Goal: Task Accomplishment & Management: Complete application form

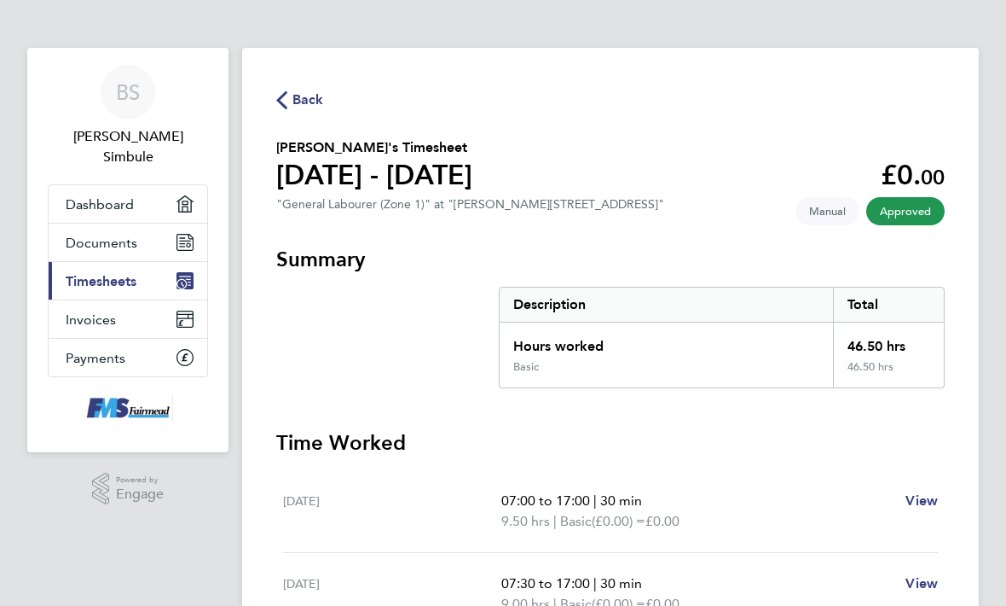
click at [303, 96] on span "Back" at bounding box center [309, 100] width 32 height 20
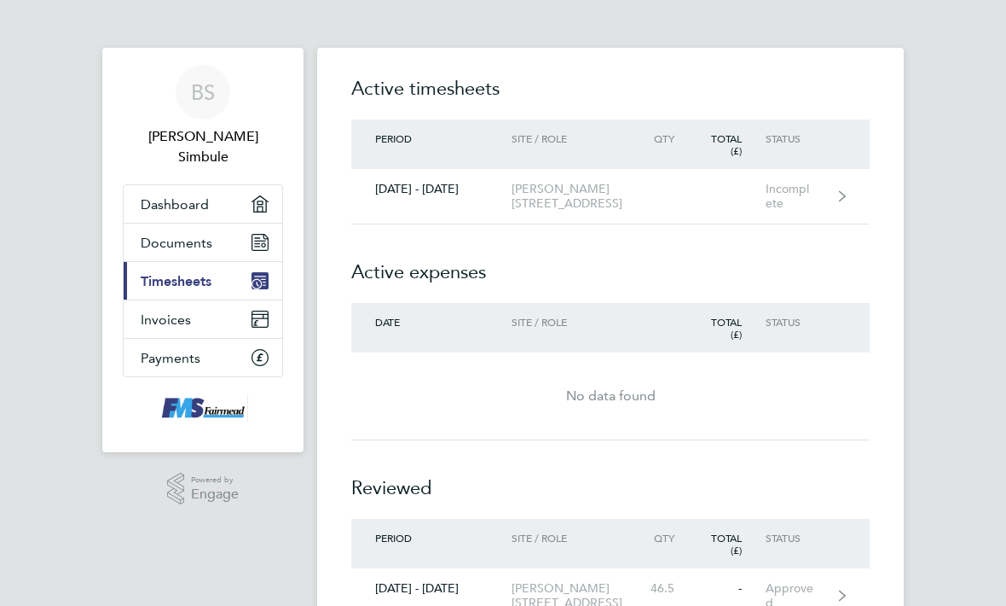
click at [838, 188] on div "Incomplete" at bounding box center [802, 196] width 72 height 29
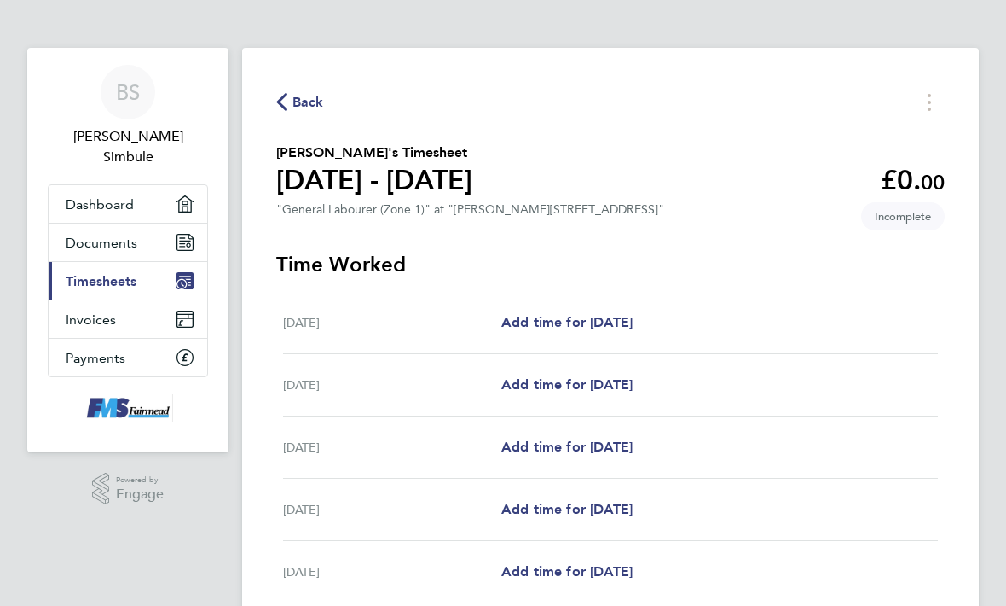
click at [633, 388] on span "Add time for [DATE]" at bounding box center [566, 384] width 131 height 16
select select "30"
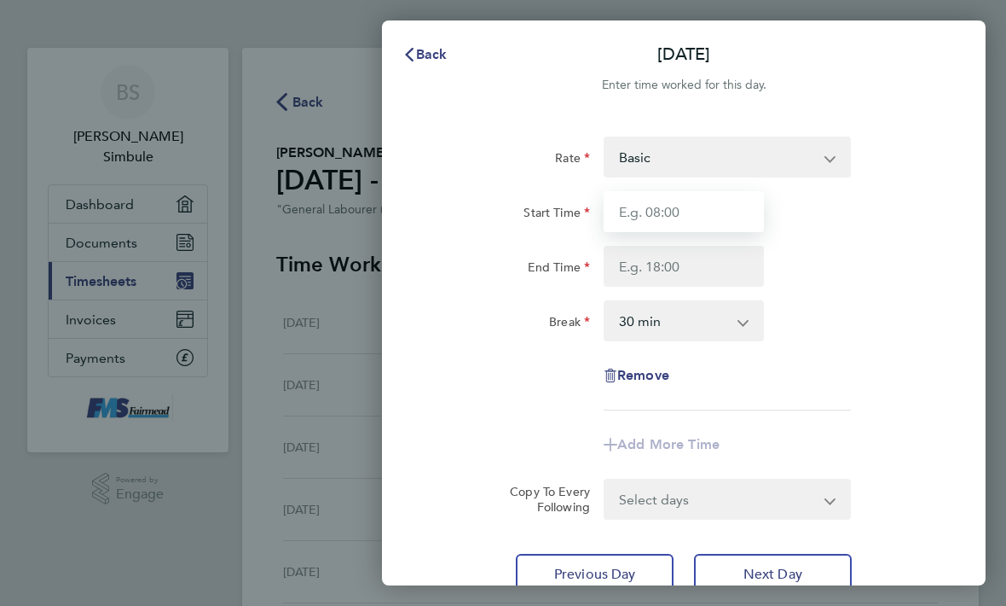
click at [709, 218] on input "Start Time" at bounding box center [684, 211] width 160 height 41
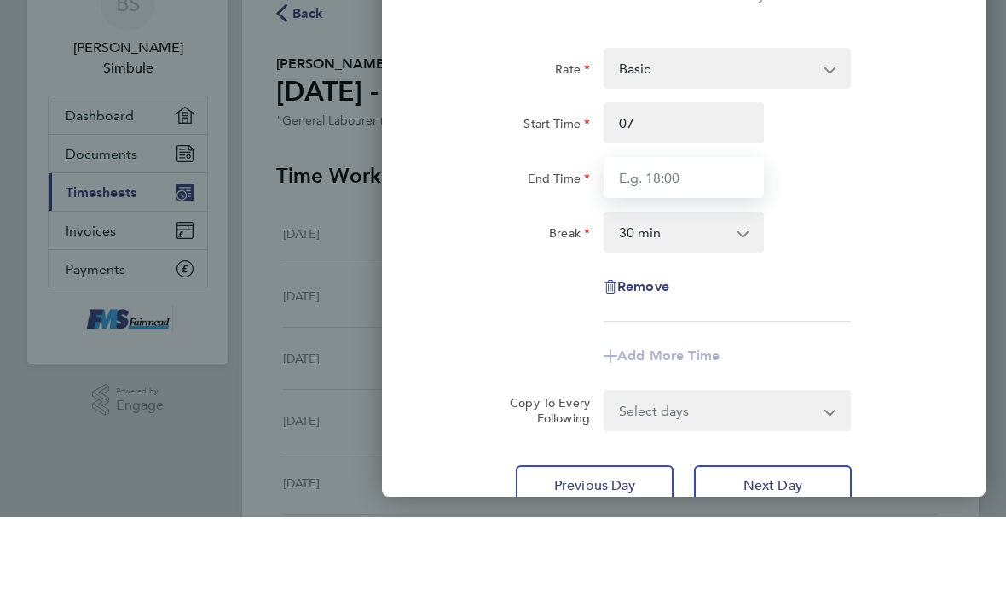
click at [740, 246] on input "End Time" at bounding box center [684, 266] width 160 height 41
type input "07:00"
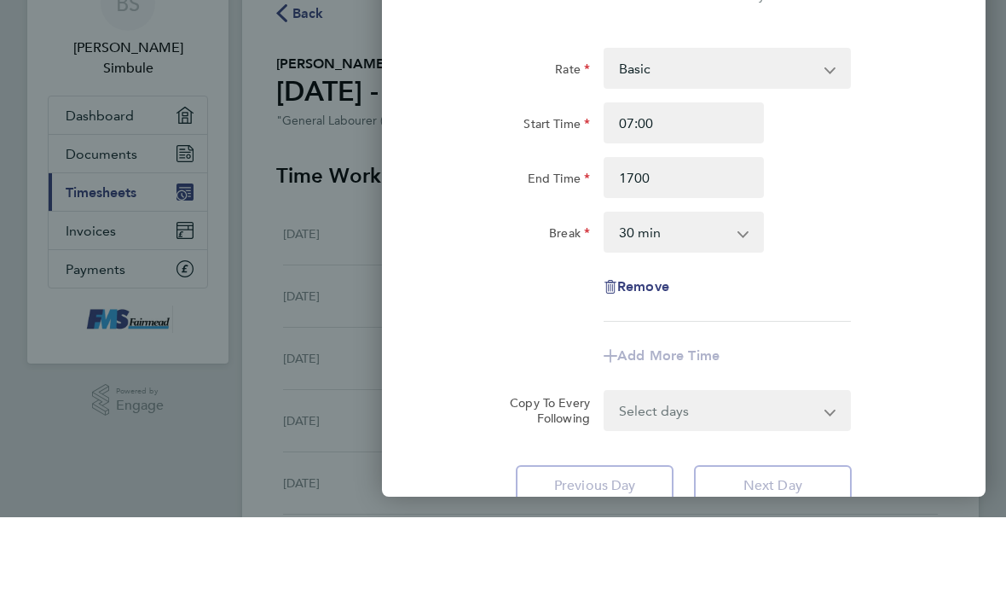
click at [878, 246] on div "End Time 1700" at bounding box center [684, 266] width 522 height 41
type input "17:00"
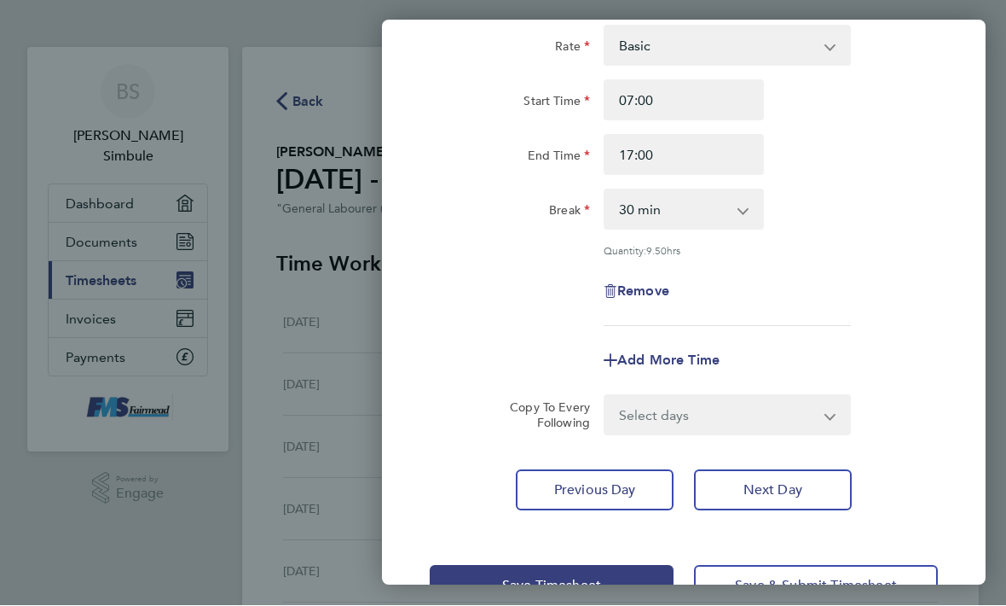
scroll to position [110, 0]
click at [821, 413] on select "Select days Day Weekday (Mon-Fri) Weekend (Sat-Sun) [DATE] [DATE] [DATE] [DATE]…" at bounding box center [718, 416] width 225 height 38
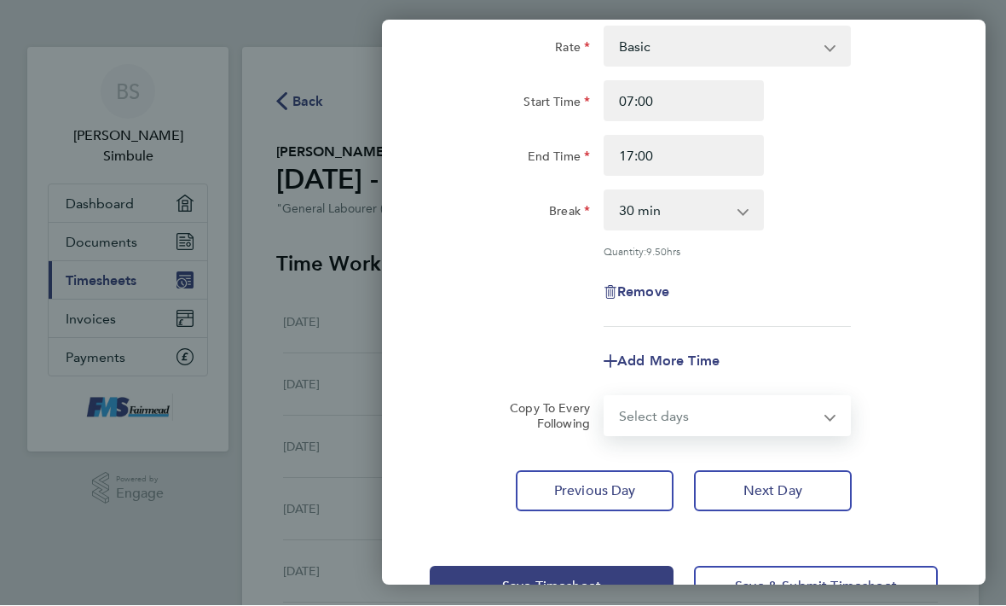
select select "WEEKDAY"
select select "[DATE]"
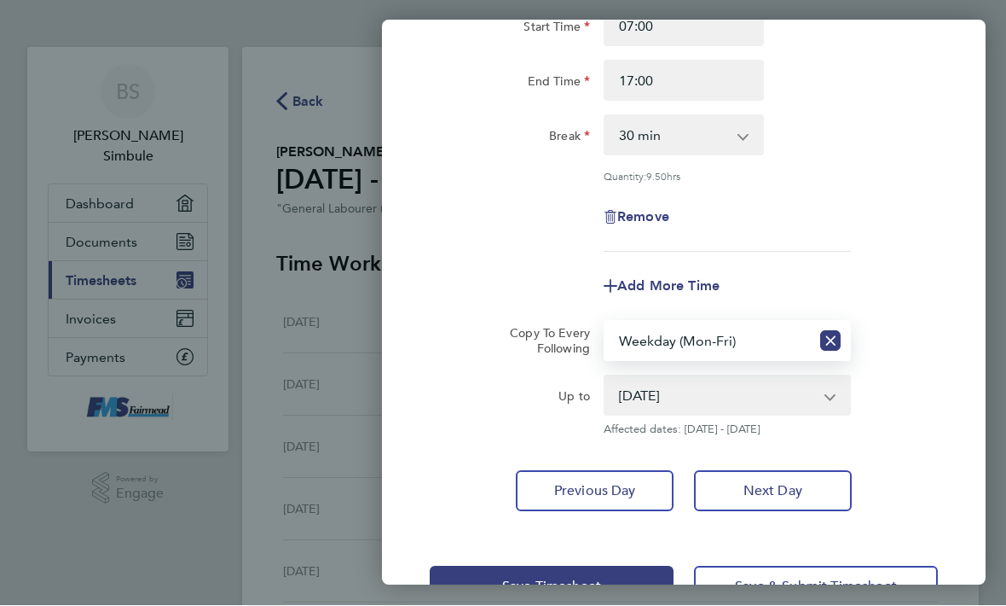
scroll to position [185, 0]
click at [644, 572] on button "Save Timesheet" at bounding box center [552, 586] width 244 height 41
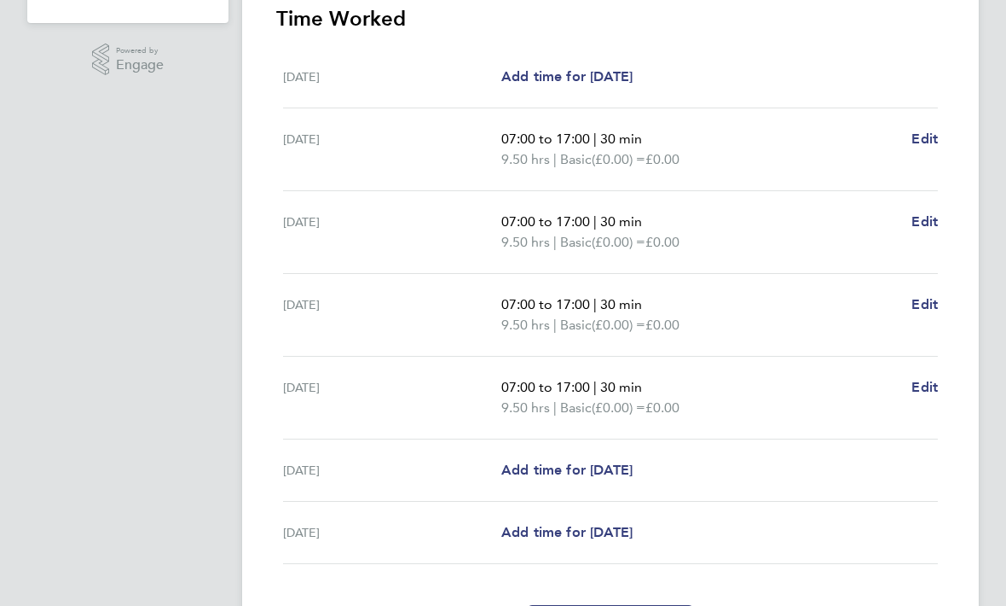
scroll to position [428, 0]
click at [930, 305] on span "Edit" at bounding box center [925, 305] width 26 height 16
select select "30"
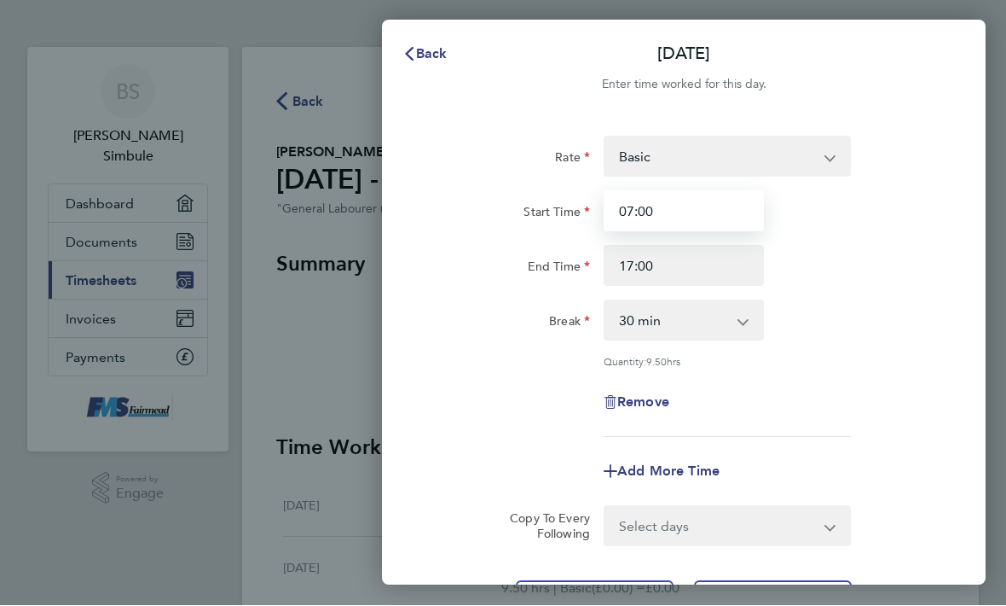
click at [721, 214] on input "07:00" at bounding box center [684, 211] width 160 height 41
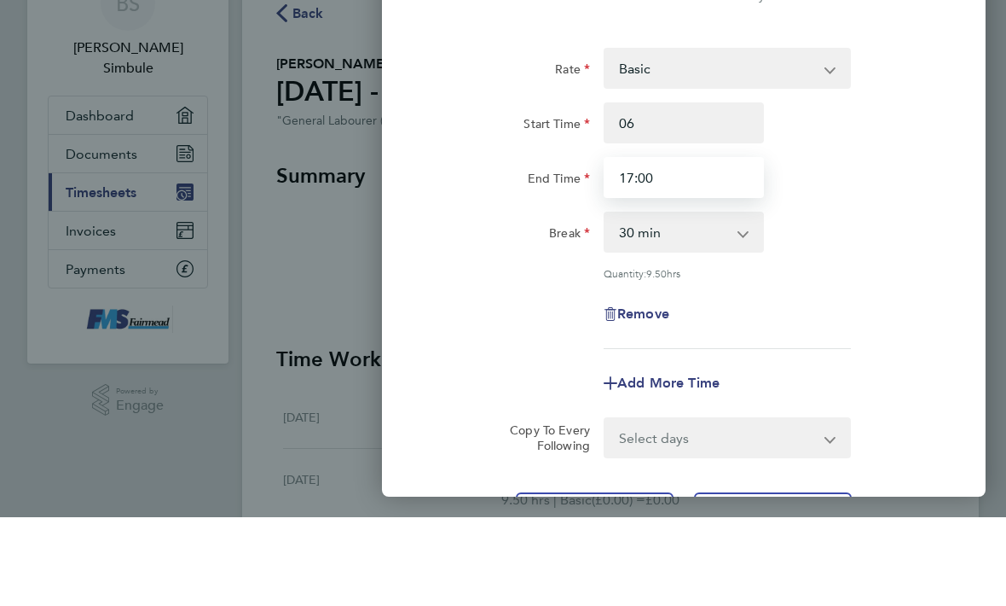
click at [725, 246] on input "17:00" at bounding box center [684, 266] width 160 height 41
type input "06:00"
click at [867, 246] on div "End Time 17" at bounding box center [684, 266] width 522 height 41
type input "17:00"
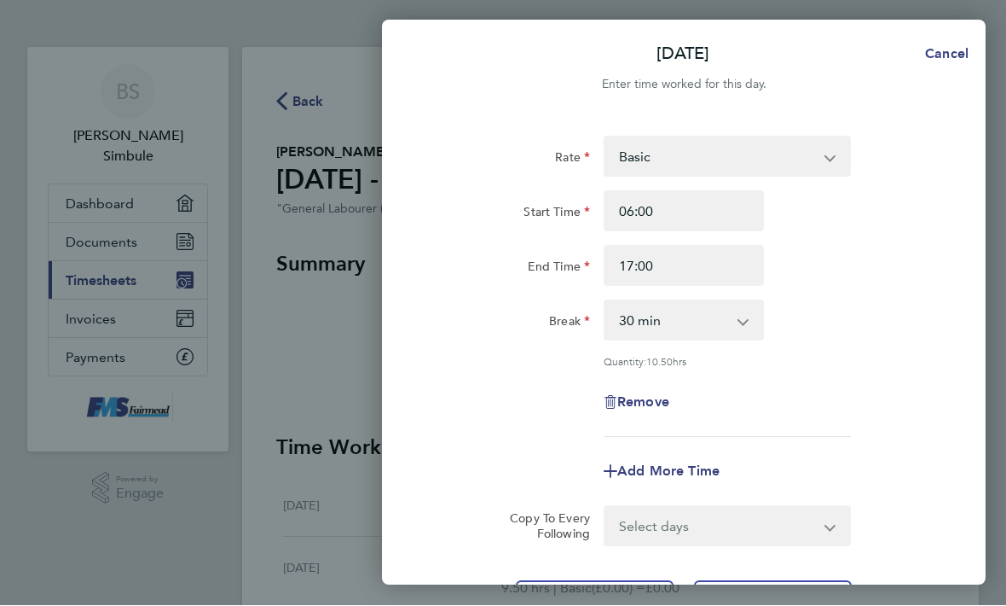
scroll to position [38, 0]
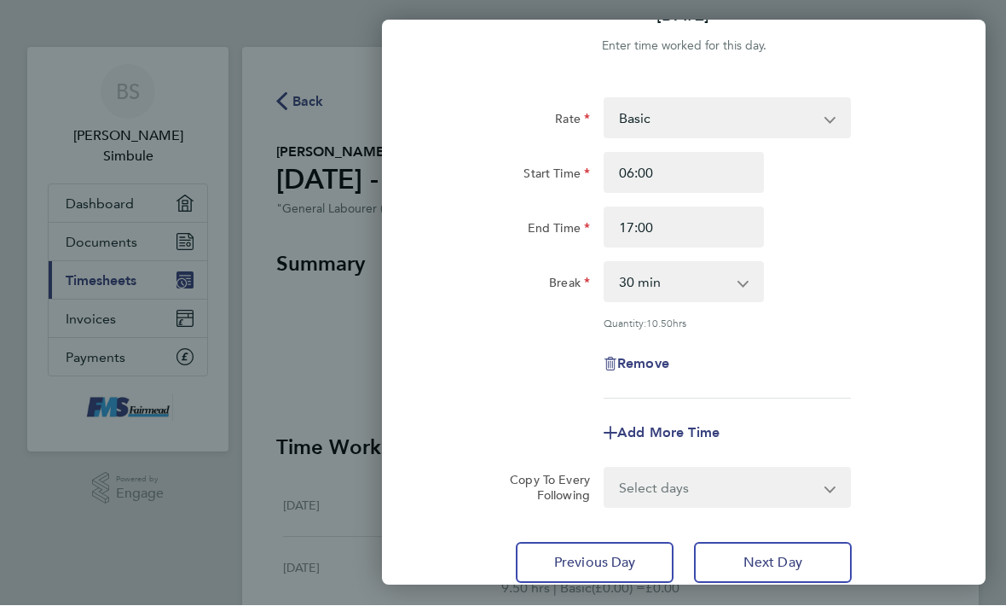
click at [739, 293] on select "0 min 15 min 30 min 45 min 60 min 75 min 90 min" at bounding box center [674, 283] width 136 height 38
select select "0"
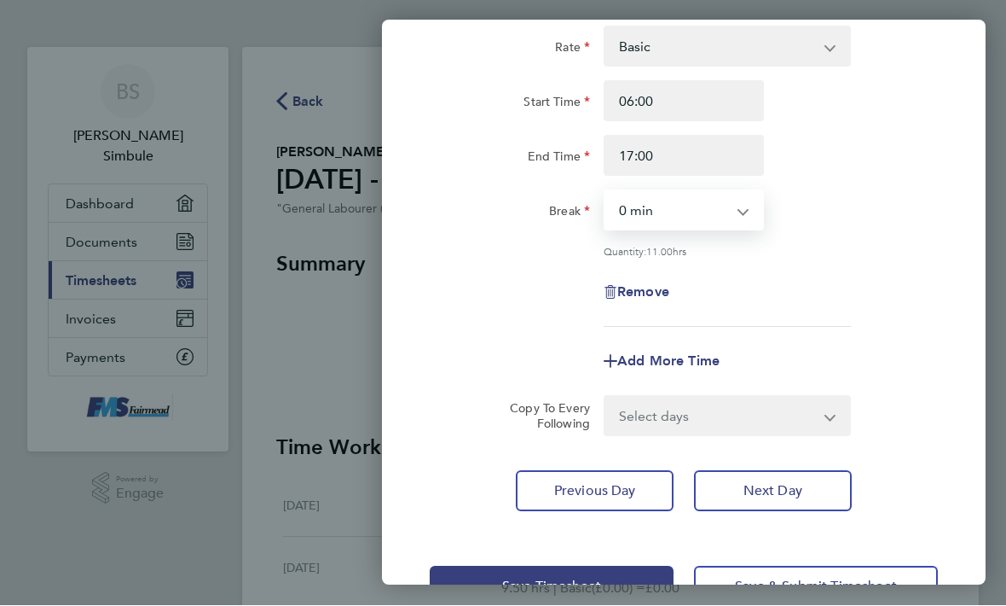
scroll to position [110, 0]
click at [640, 577] on button "Save Timesheet" at bounding box center [552, 586] width 244 height 41
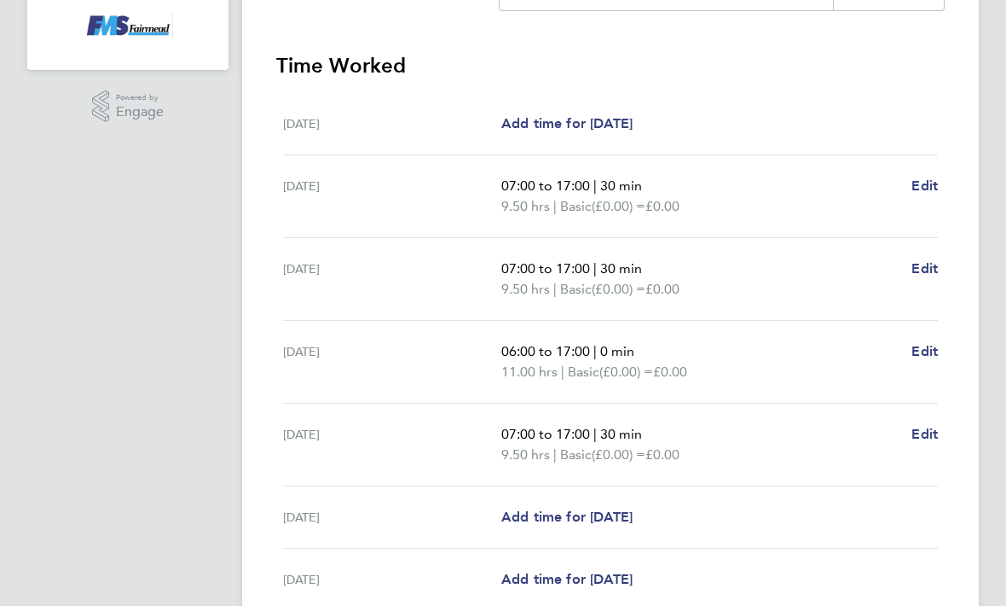
scroll to position [394, 0]
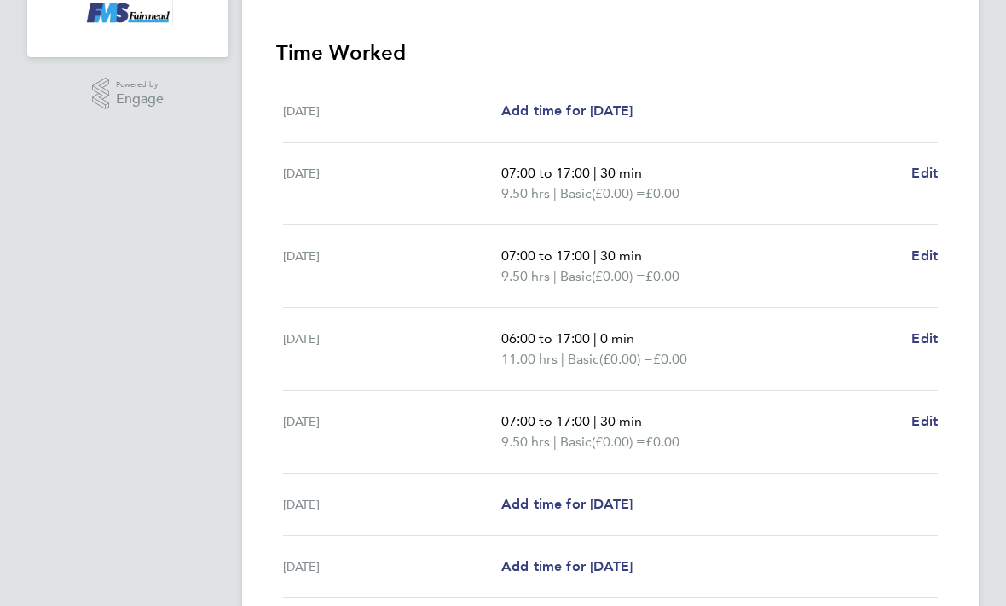
click at [920, 430] on span "Edit" at bounding box center [925, 422] width 26 height 16
select select "30"
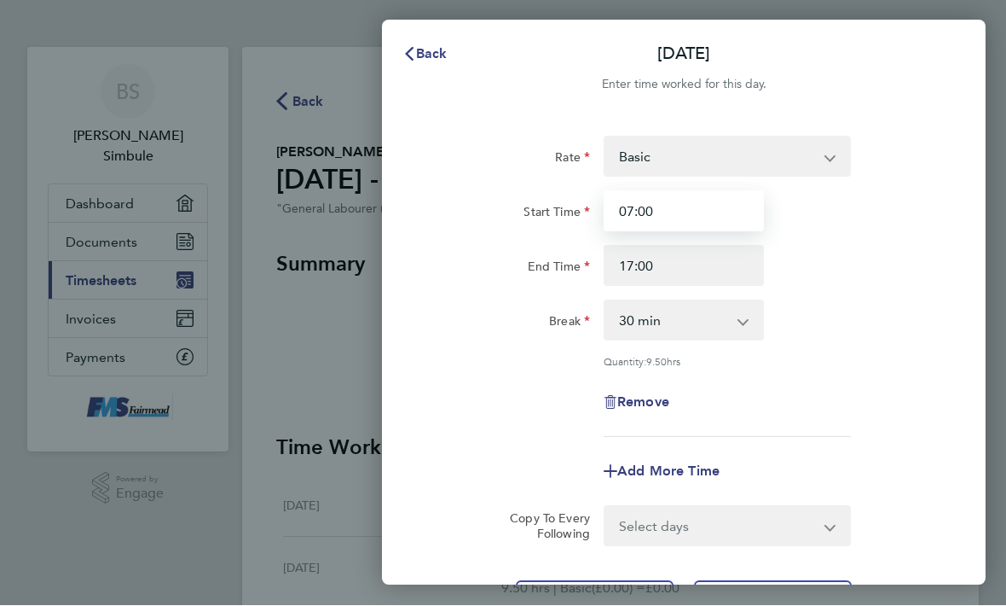
click at [731, 212] on input "07:00" at bounding box center [684, 211] width 160 height 41
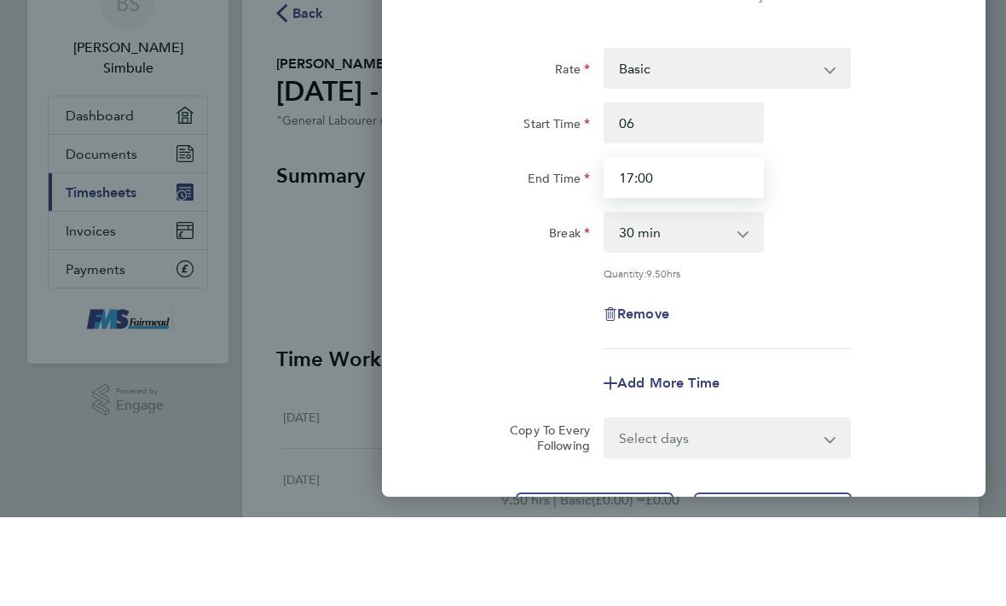
click at [696, 246] on input "17:00" at bounding box center [684, 266] width 160 height 41
type input "06:00"
click at [868, 201] on div "Rate Basic Start Time 06:00 End Time 18 Break 0 min 15 min 30 min 45 min 60 min…" at bounding box center [684, 286] width 508 height 301
type input "18:00"
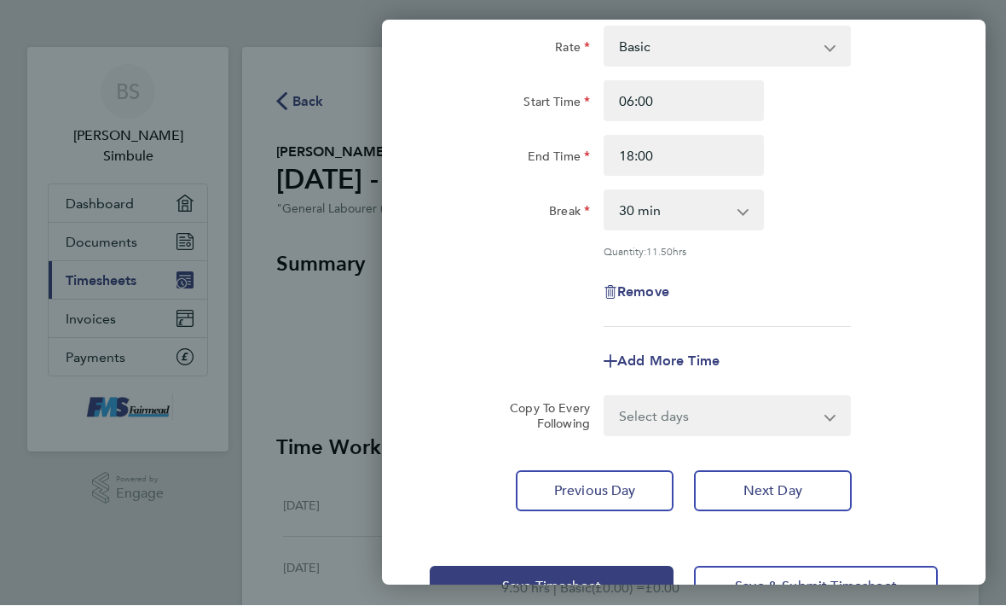
scroll to position [110, 0]
click at [751, 211] on app-icon-cross-button at bounding box center [752, 211] width 20 height 38
click at [740, 210] on select "0 min 15 min 30 min 45 min 60 min 75 min 90 min" at bounding box center [674, 211] width 136 height 38
select select "0"
click at [648, 575] on button "Save Timesheet" at bounding box center [552, 586] width 244 height 41
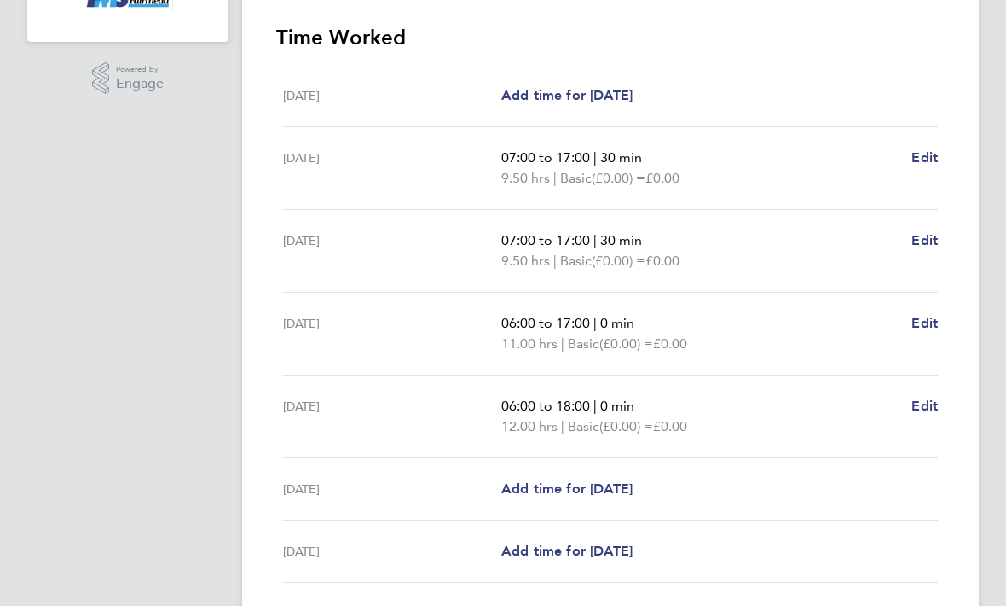
scroll to position [409, 0]
click at [931, 327] on span "Edit" at bounding box center [925, 324] width 26 height 16
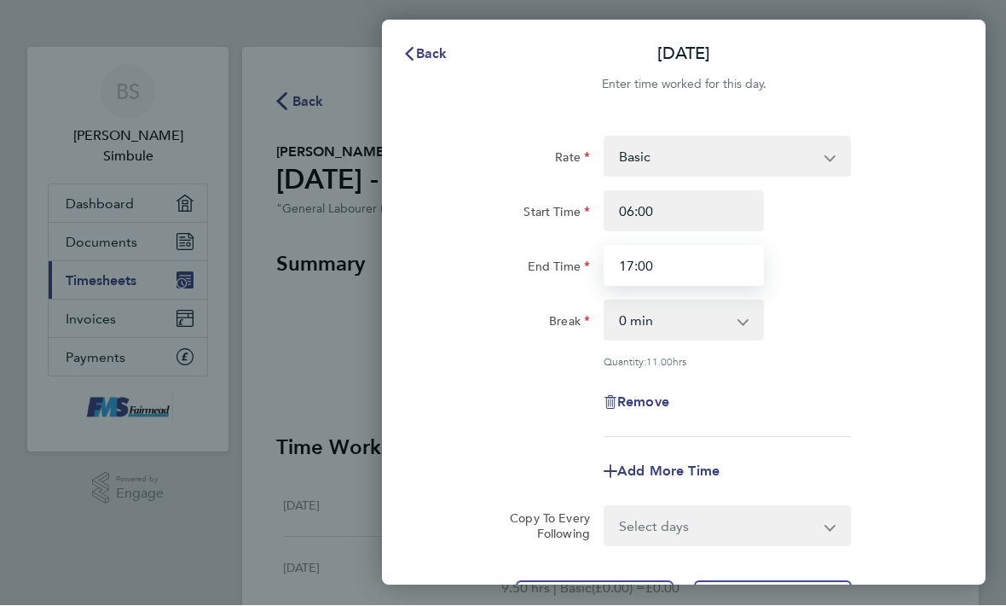
click at [718, 266] on input "17:00" at bounding box center [684, 266] width 160 height 41
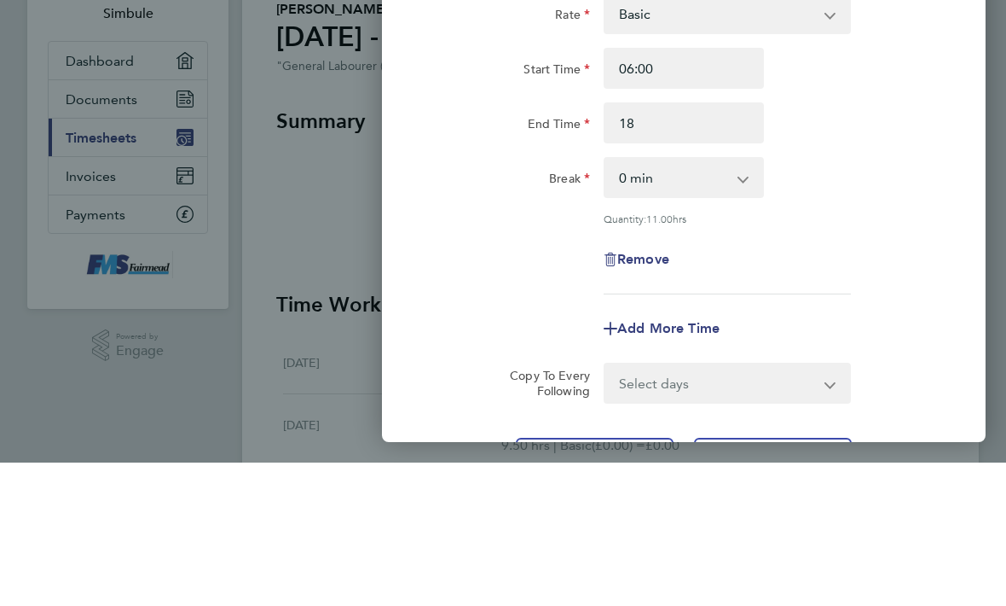
click at [880, 300] on div "Break 0 min 15 min 30 min 45 min 60 min 75 min 90 min" at bounding box center [684, 320] width 522 height 41
type input "18:00"
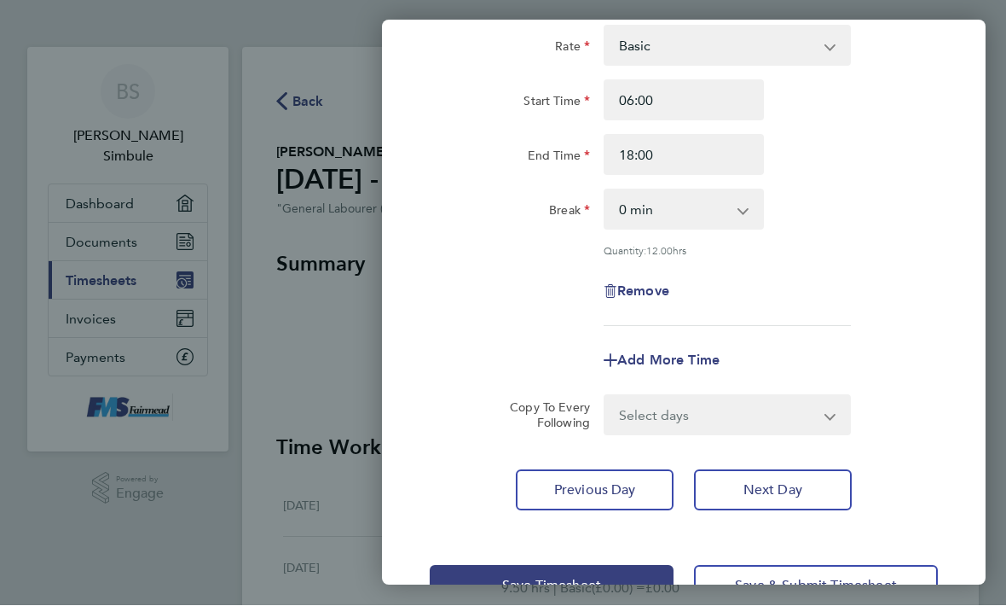
scroll to position [110, 0]
click at [658, 578] on button "Save Timesheet" at bounding box center [552, 586] width 244 height 41
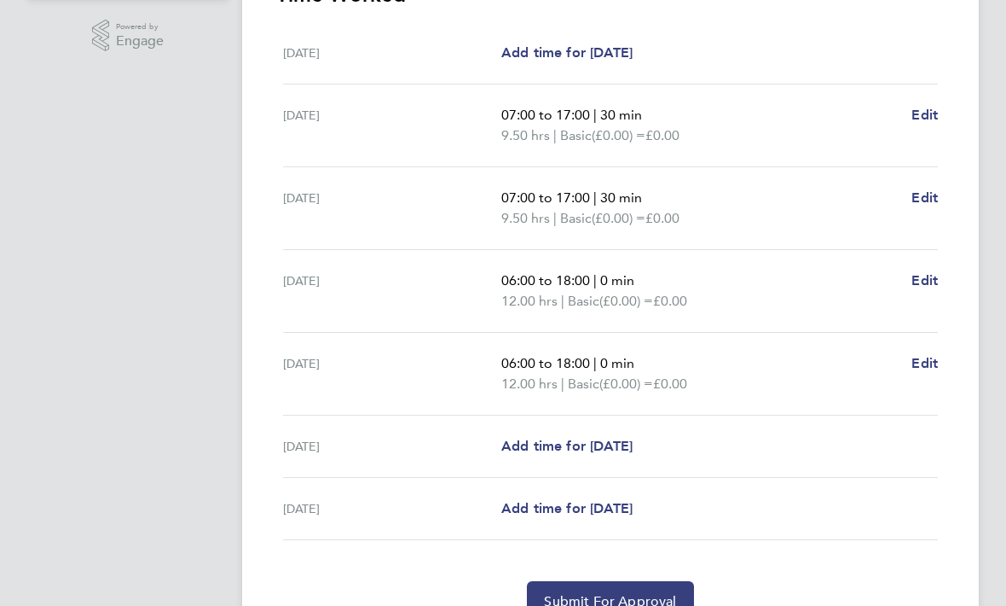
scroll to position [483, 0]
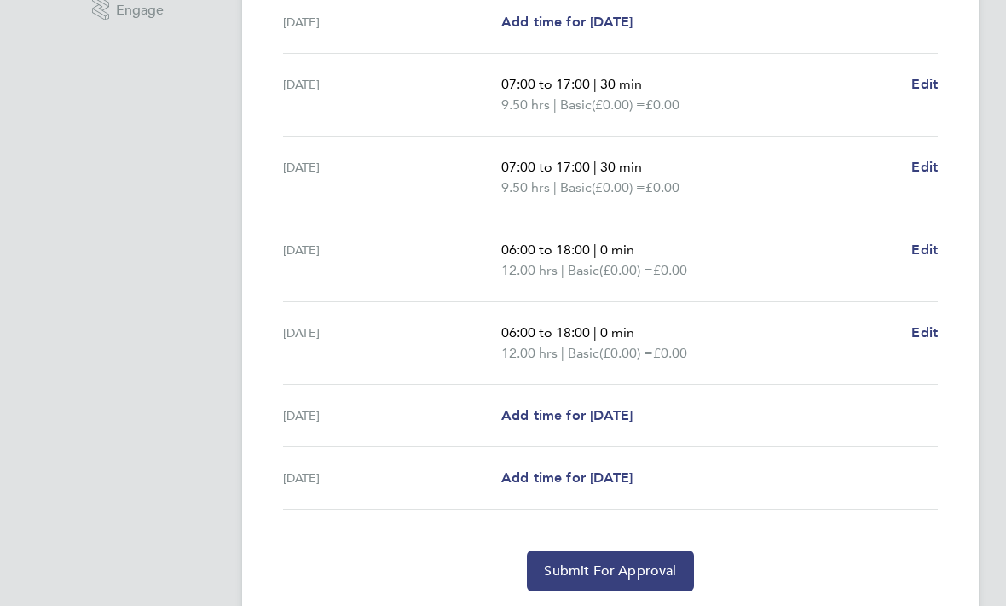
click at [658, 566] on span "Submit For Approval" at bounding box center [610, 571] width 132 height 17
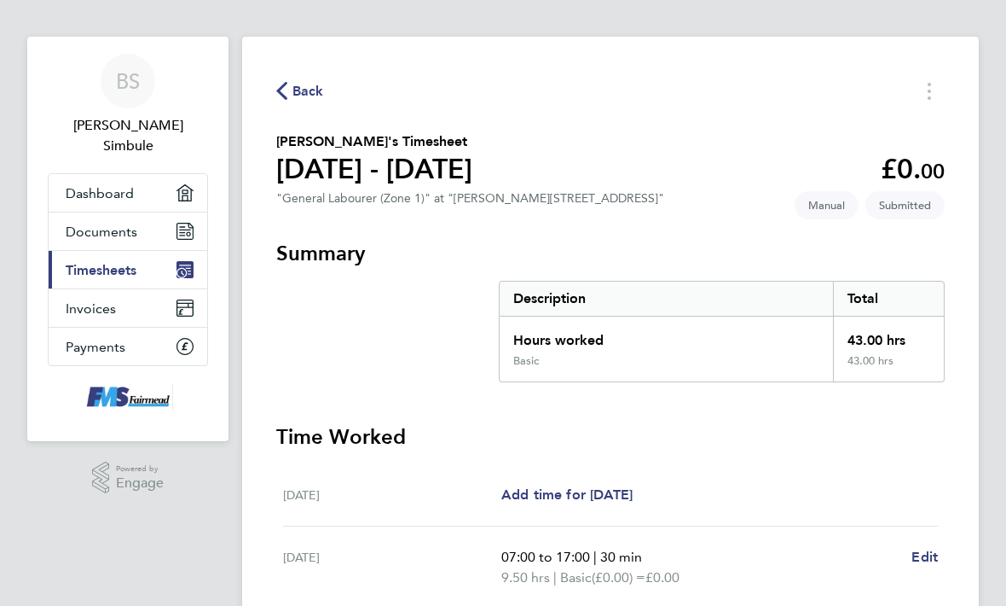
scroll to position [6, 0]
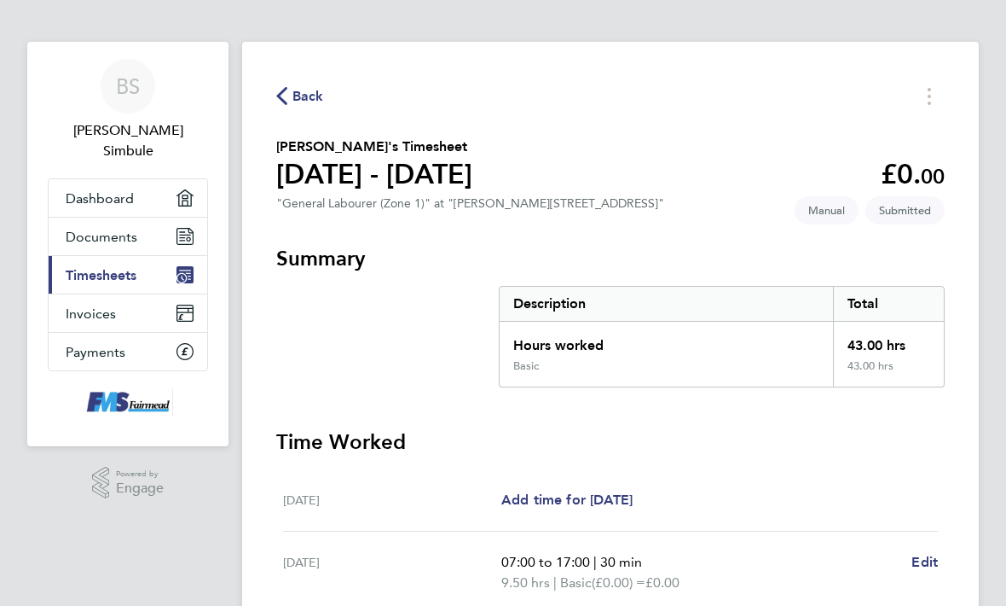
click at [298, 90] on span "Back" at bounding box center [309, 96] width 32 height 20
